Goal: Transaction & Acquisition: Purchase product/service

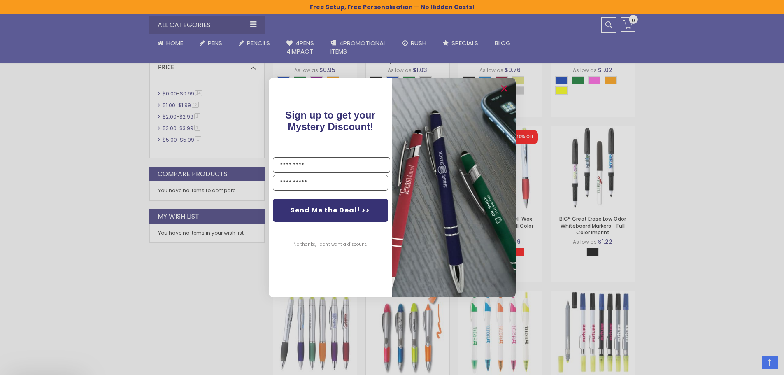
scroll to position [370, 0]
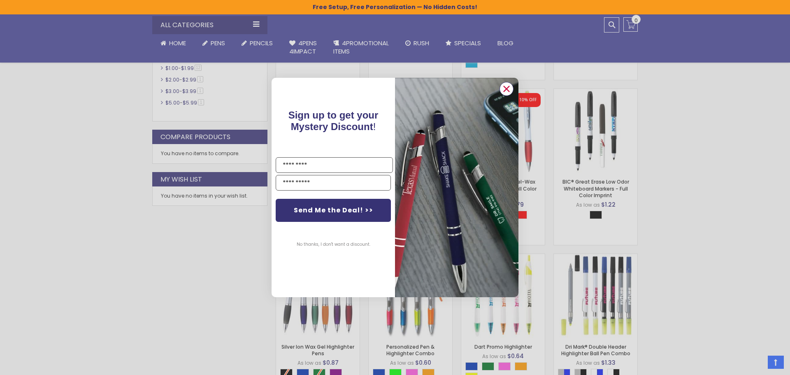
click at [510, 89] on circle "Close dialog" at bounding box center [506, 89] width 12 height 12
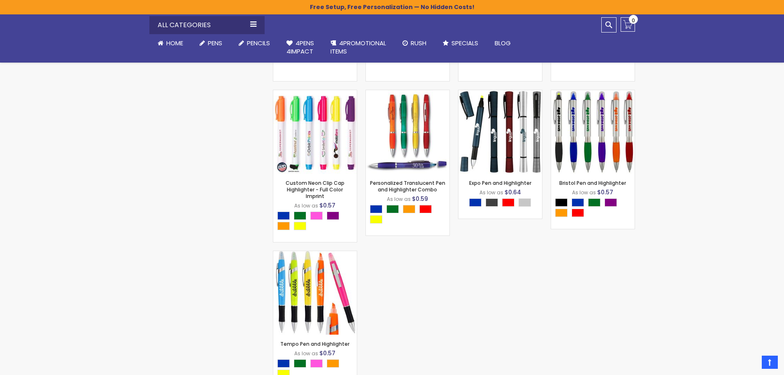
scroll to position [1152, 0]
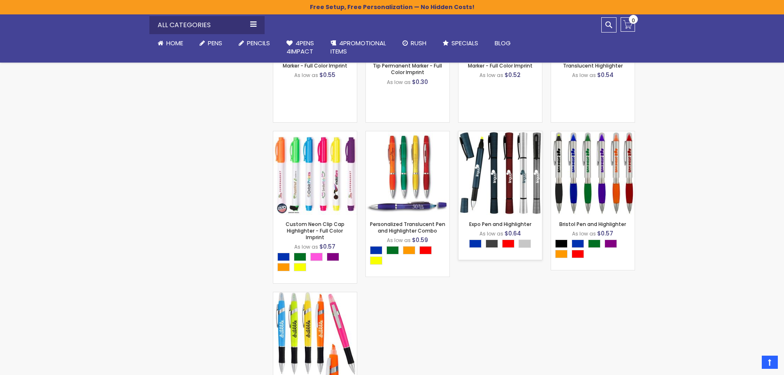
click at [494, 187] on img at bounding box center [501, 173] width 84 height 84
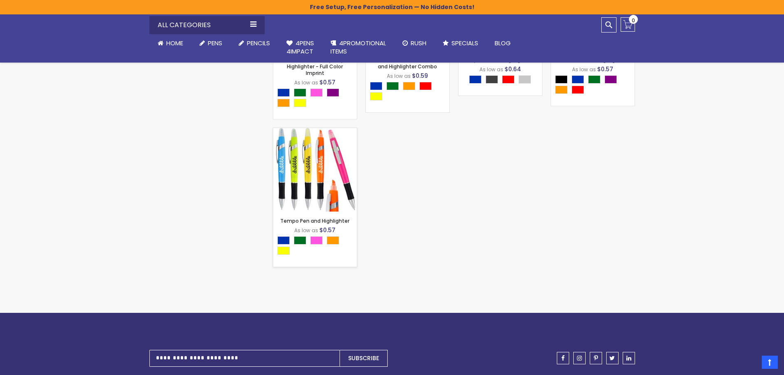
scroll to position [1317, 0]
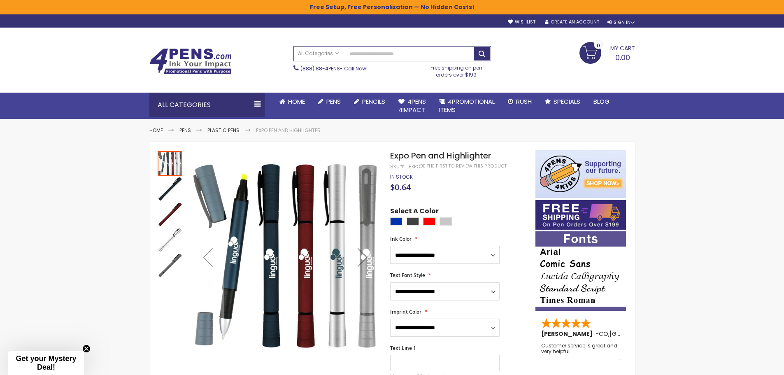
click at [171, 187] on img "Expo Pen and Highlighter" at bounding box center [170, 189] width 25 height 25
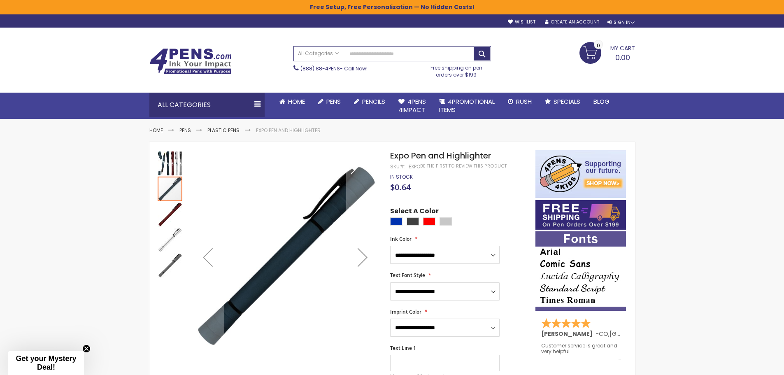
click at [173, 211] on img "Expo Pen and Highlighter" at bounding box center [170, 214] width 25 height 25
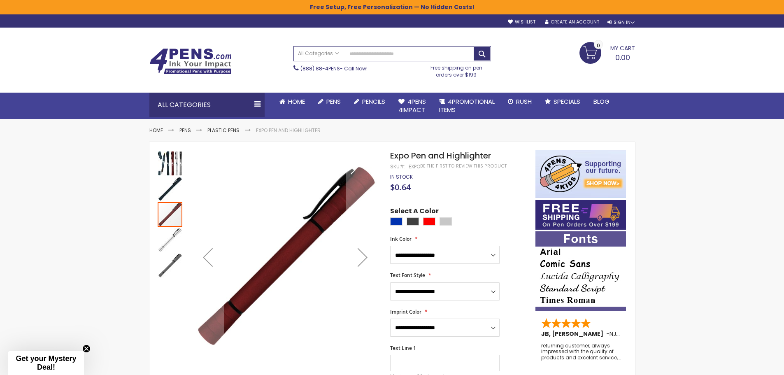
click at [161, 188] on img "Expo Pen and Highlighter" at bounding box center [170, 189] width 25 height 25
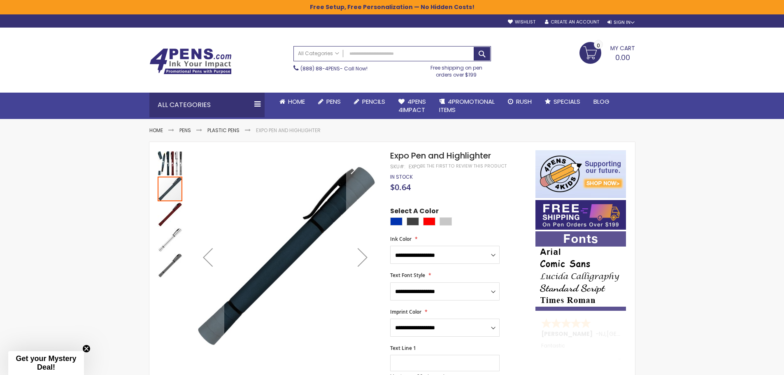
click at [171, 237] on img "Expo Pen and Highlighter" at bounding box center [170, 240] width 25 height 25
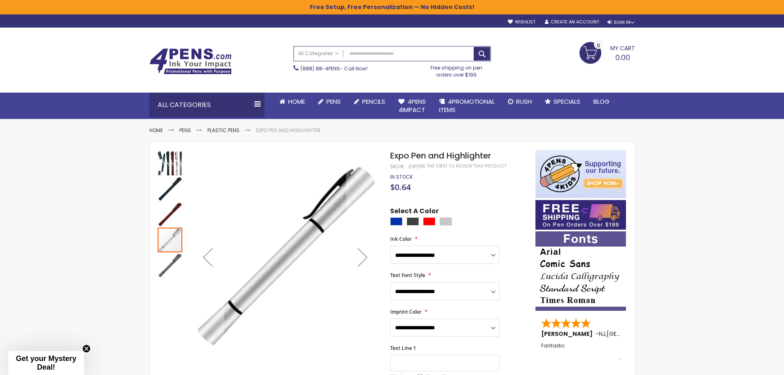
click at [175, 264] on img "Expo Pen and Highlighter" at bounding box center [170, 265] width 25 height 25
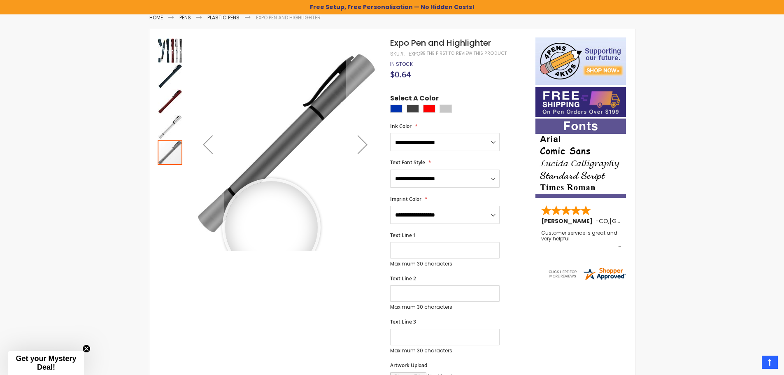
scroll to position [82, 0]
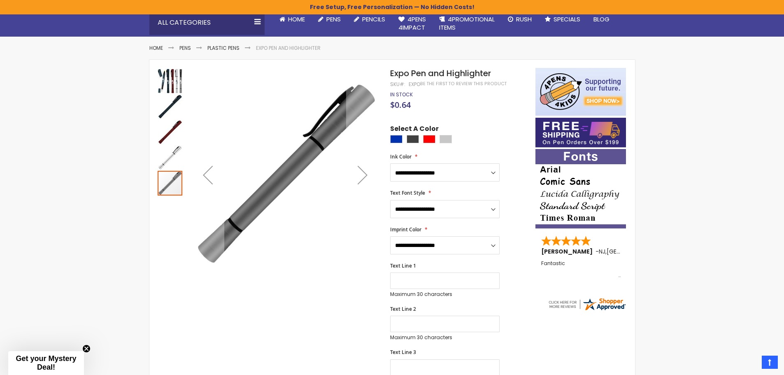
click at [162, 82] on img "Expo Pen and Highlighter" at bounding box center [170, 81] width 25 height 25
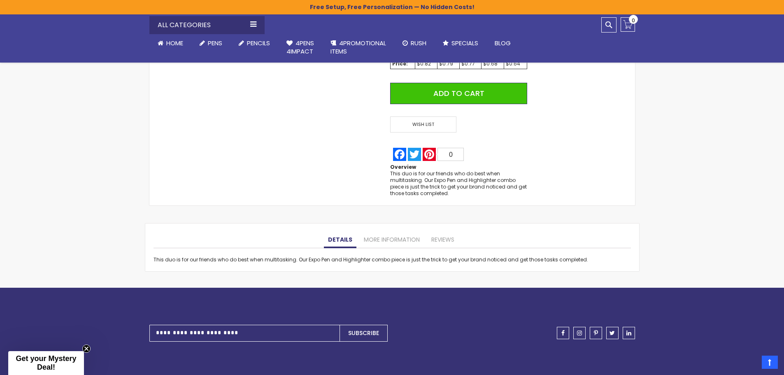
scroll to position [576, 0]
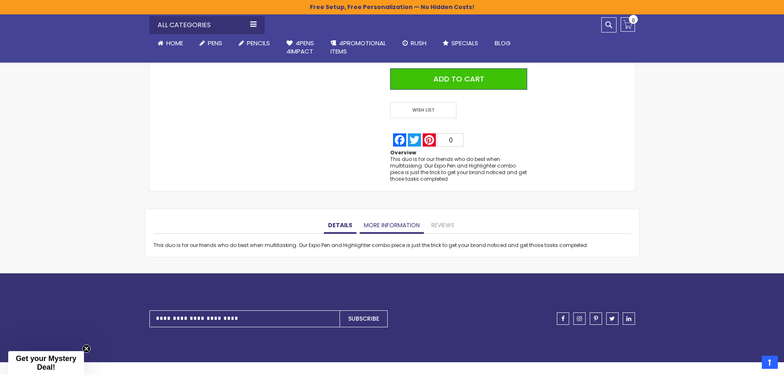
click at [379, 226] on link "More Information" at bounding box center [392, 225] width 64 height 16
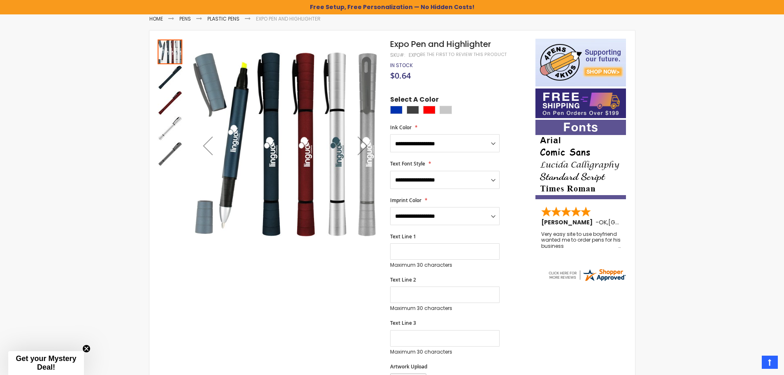
scroll to position [82, 0]
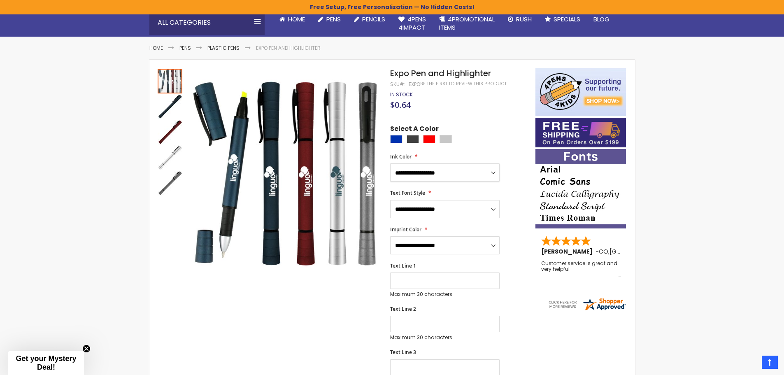
click at [446, 172] on select "**********" at bounding box center [444, 172] width 109 height 18
click at [405, 212] on select "**********" at bounding box center [444, 209] width 109 height 18
click at [403, 249] on select "**********" at bounding box center [444, 245] width 109 height 18
click at [353, 282] on div "Skip to the end of the images gallery Skip to the beginning of the images galle…" at bounding box center [343, 372] width 378 height 609
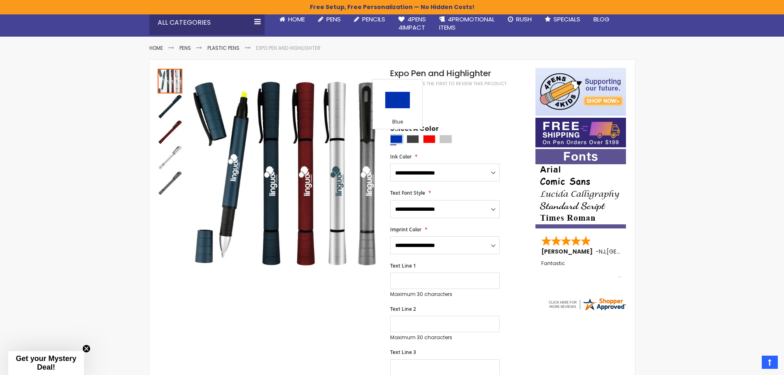
click at [394, 137] on div "Blue" at bounding box center [396, 139] width 12 height 8
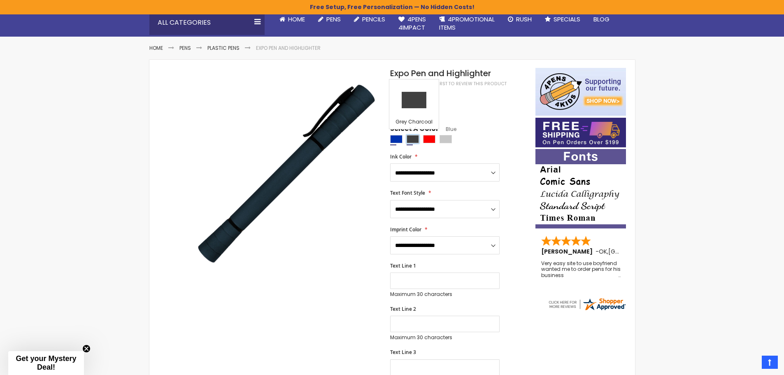
click at [414, 138] on div "Grey Charcoal" at bounding box center [413, 139] width 12 height 8
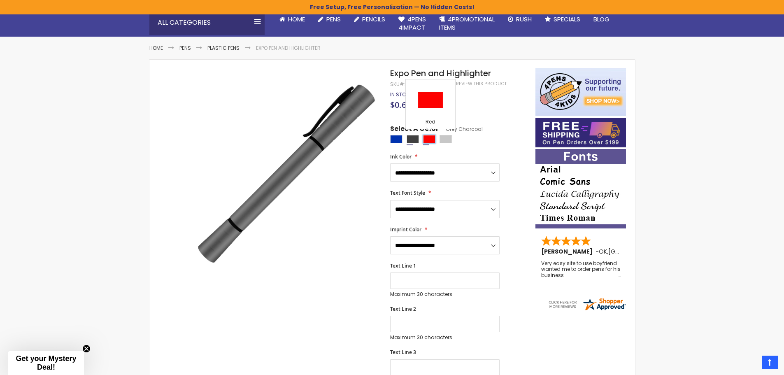
click at [427, 138] on div "Red" at bounding box center [429, 139] width 12 height 8
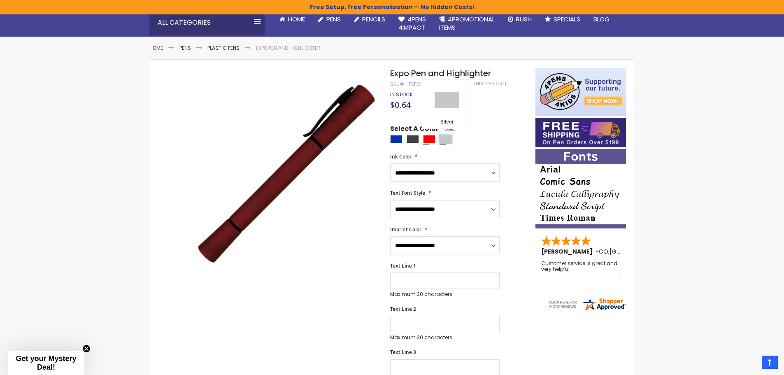
click at [445, 140] on div "Silver" at bounding box center [446, 139] width 12 height 8
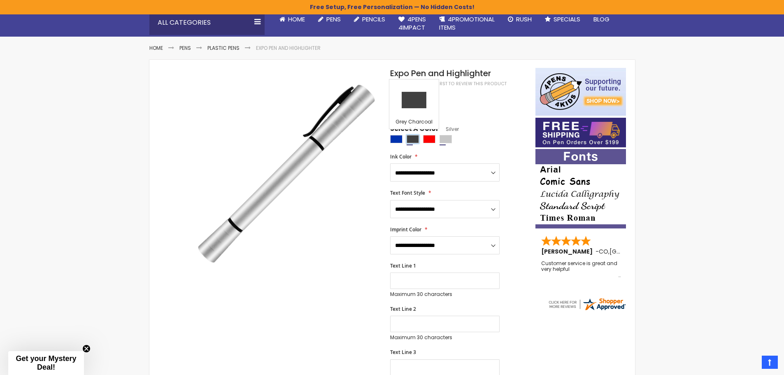
click at [410, 139] on div "Grey Charcoal" at bounding box center [413, 139] width 12 height 8
type input "****"
